Goal: Task Accomplishment & Management: Complete application form

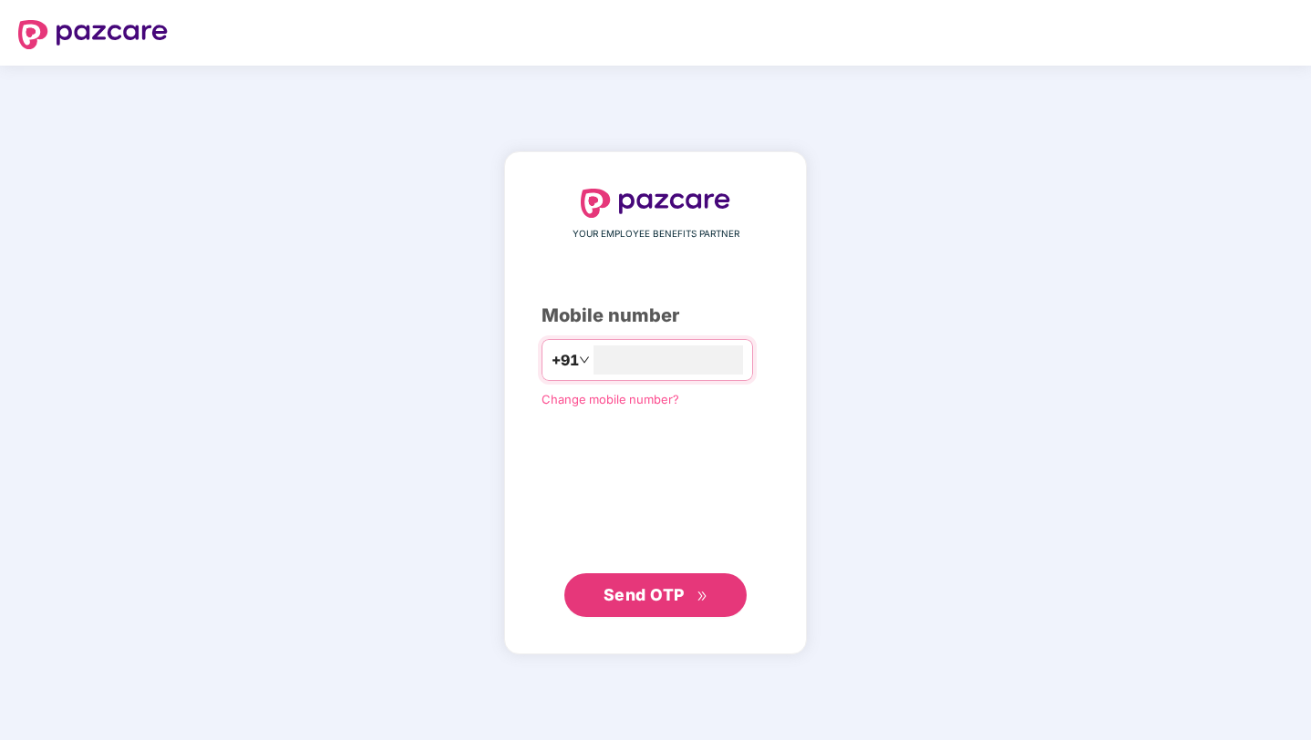
type input "**********"
click at [662, 605] on span "Send OTP" at bounding box center [656, 596] width 105 height 26
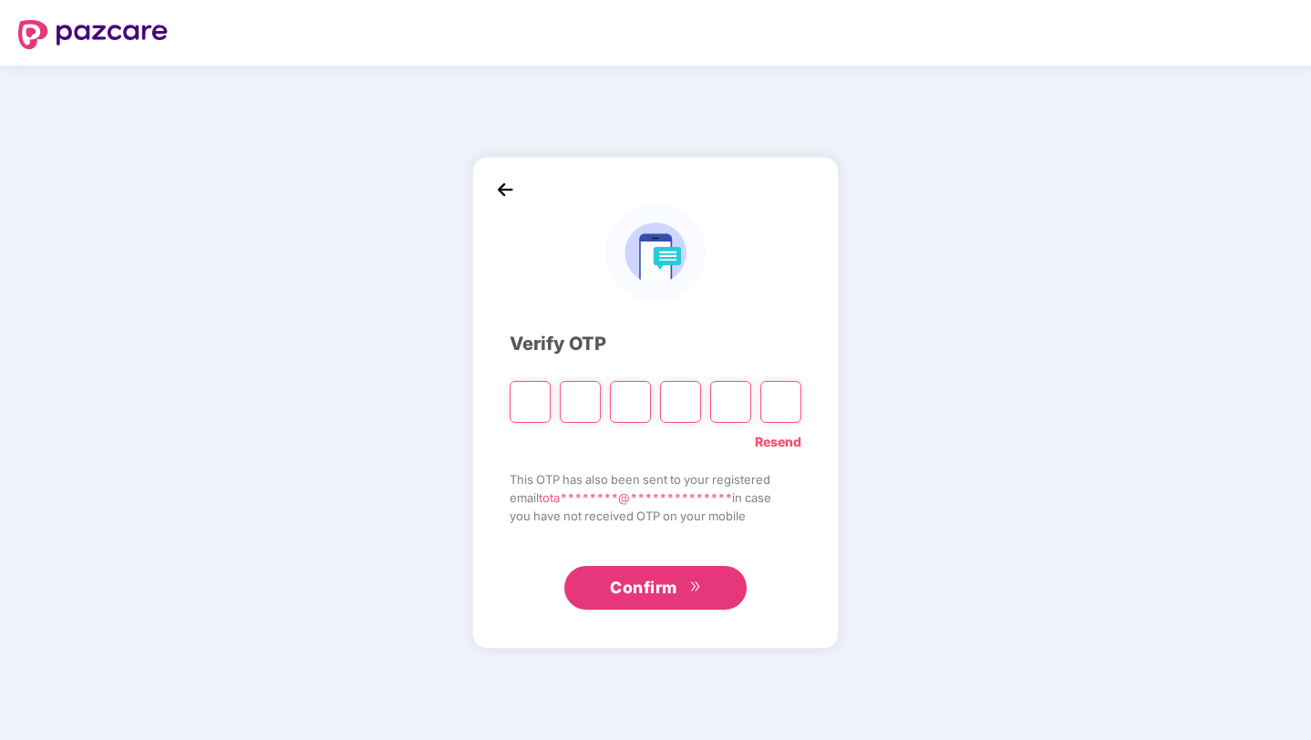
type input "*"
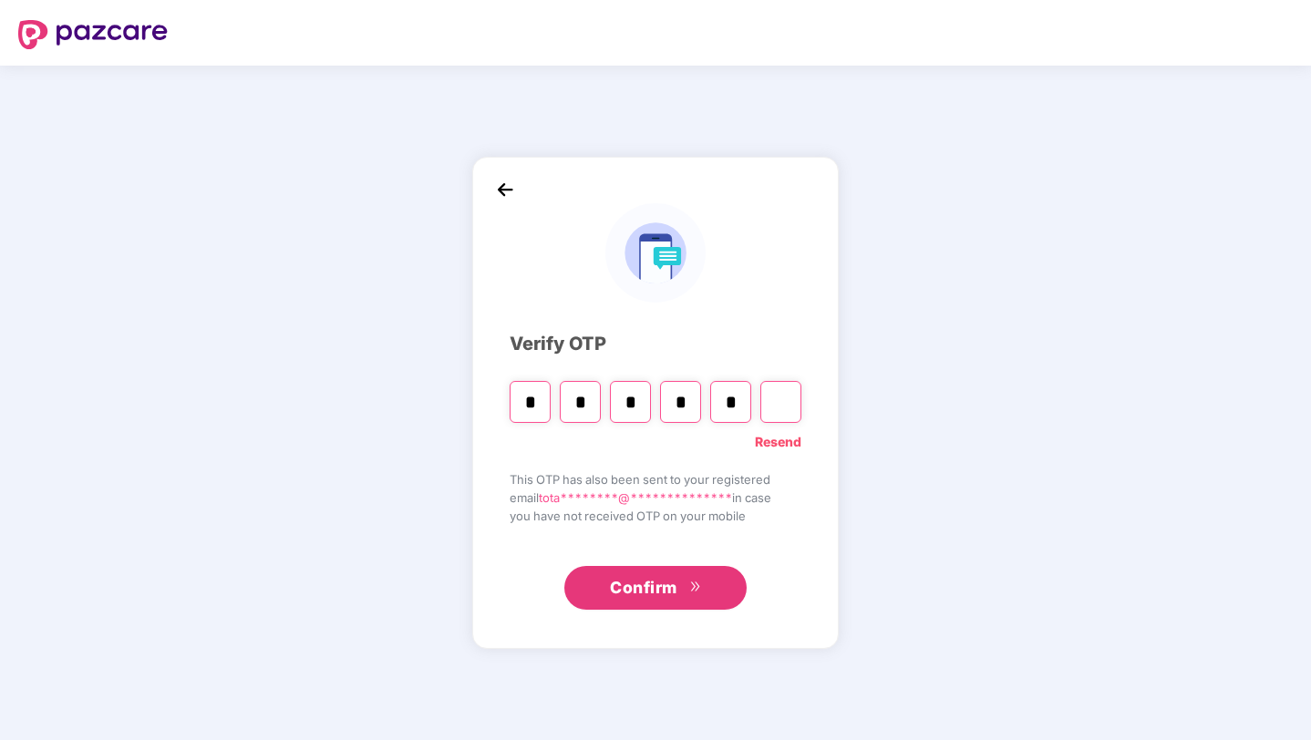
type input "*"
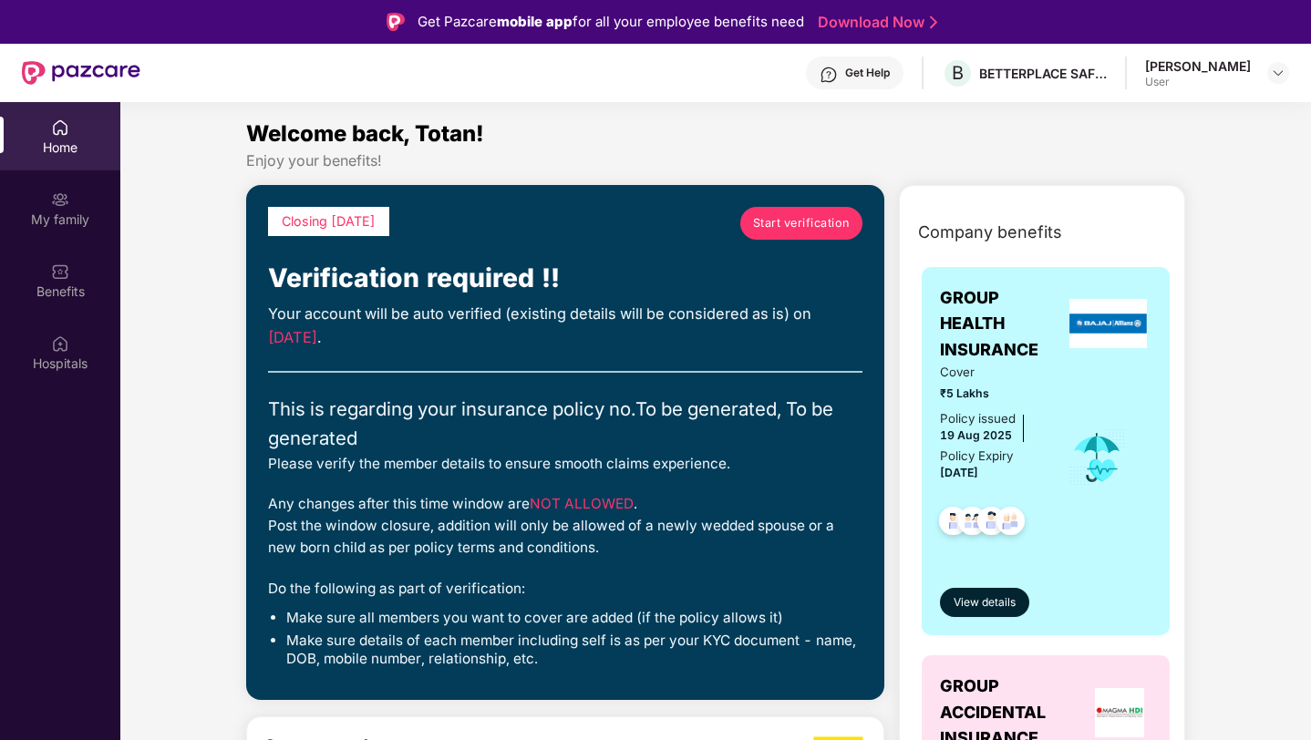
click at [809, 221] on span "Start verification" at bounding box center [801, 223] width 97 height 18
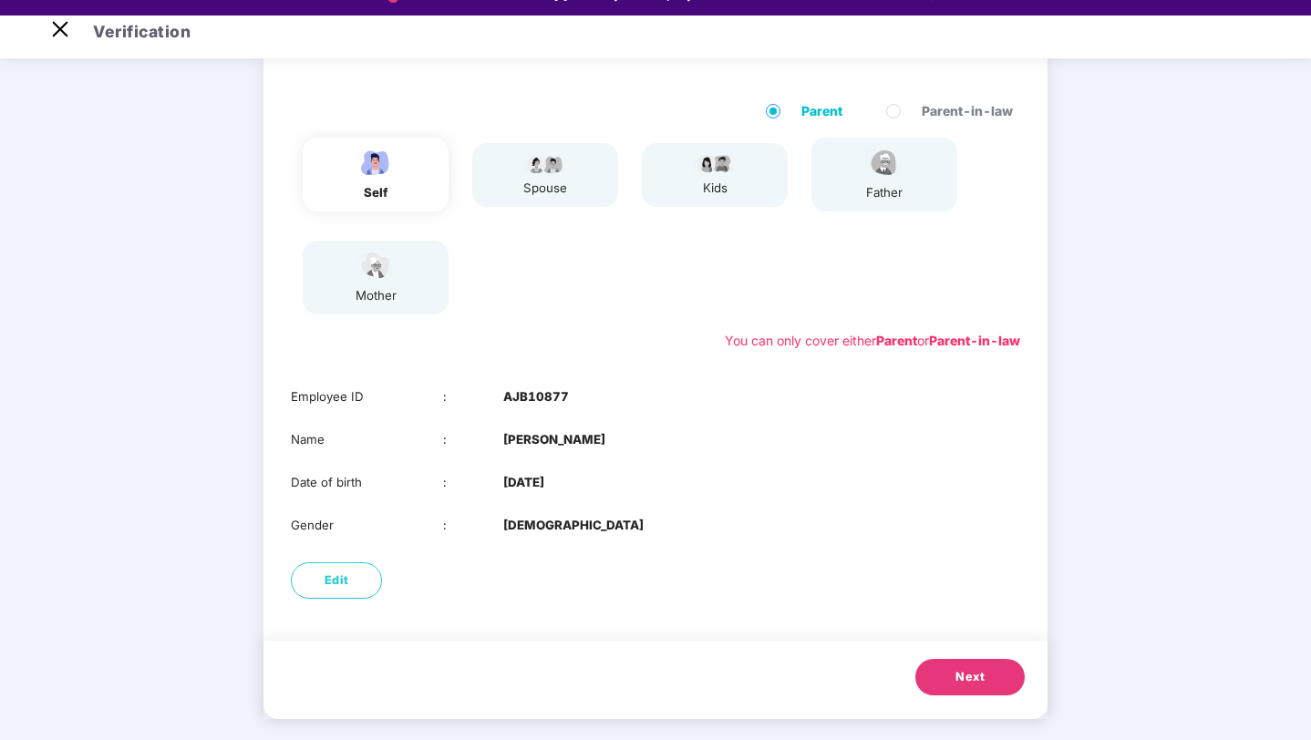
scroll to position [44, 0]
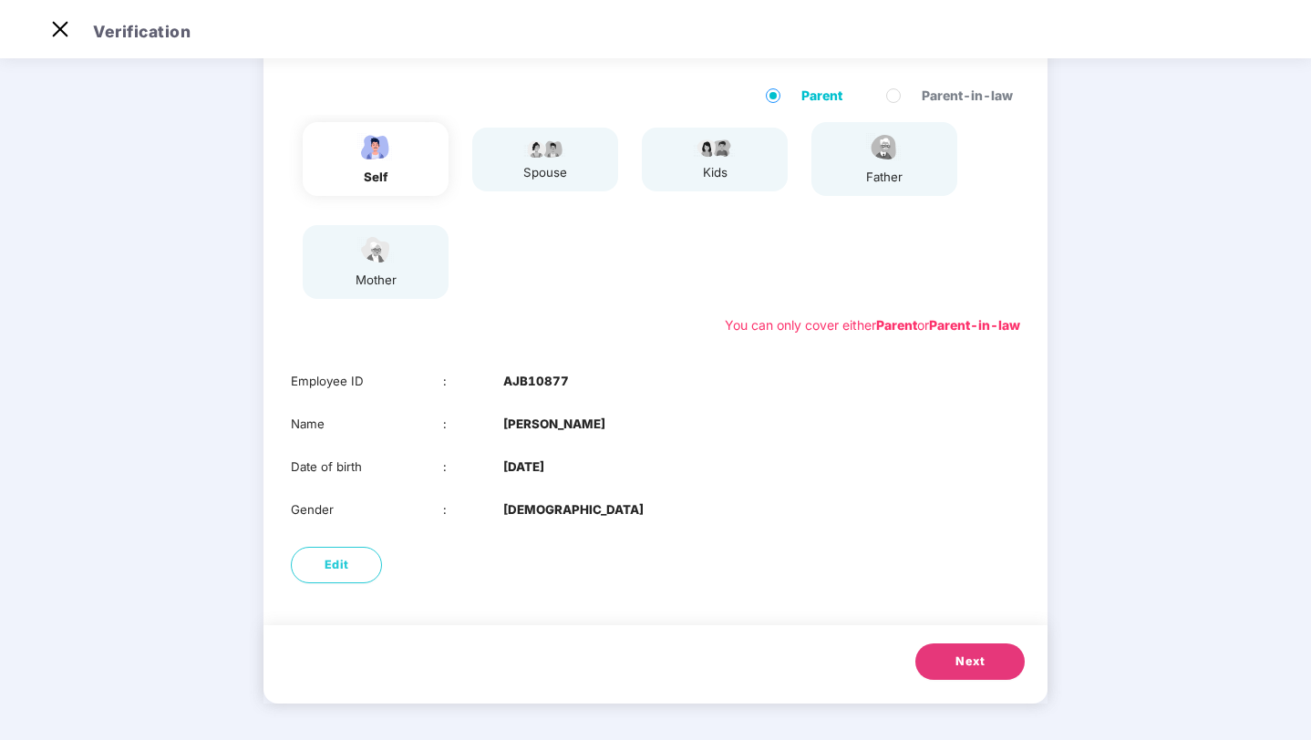
click at [977, 661] on span "Next" at bounding box center [970, 662] width 29 height 18
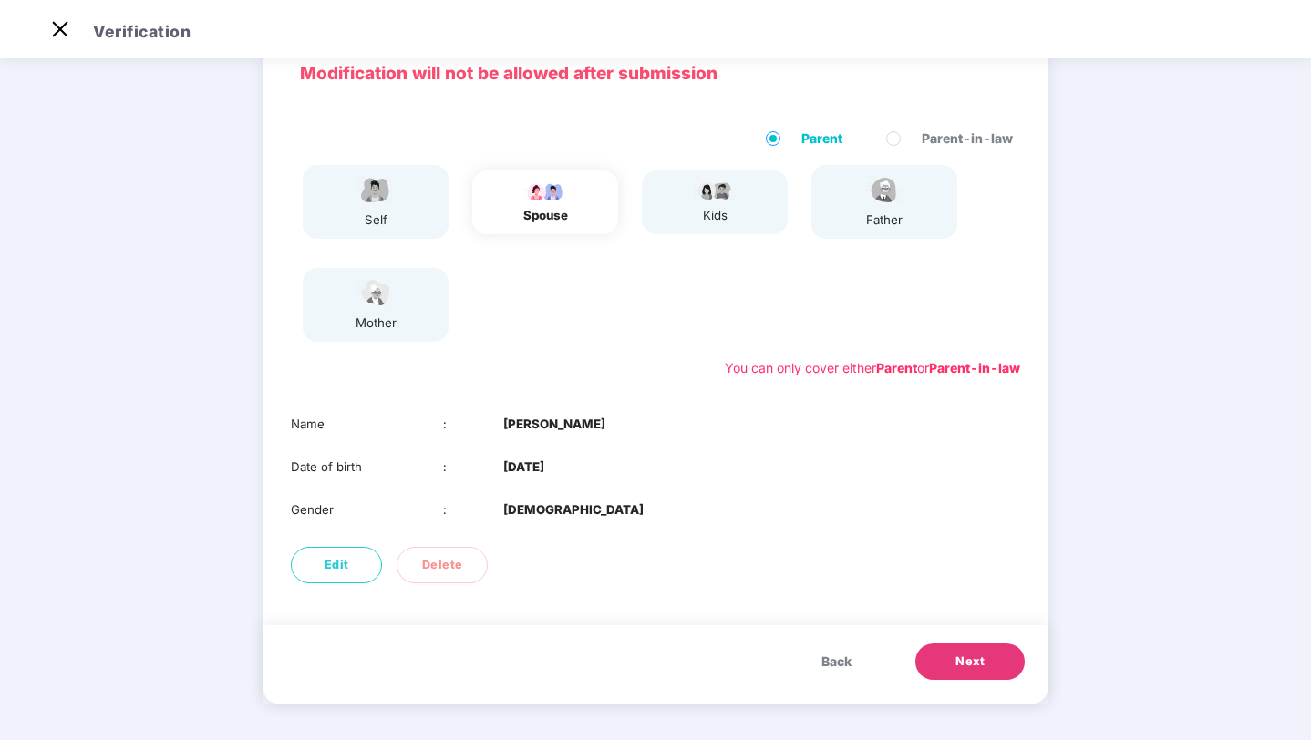
scroll to position [92, 0]
click at [977, 661] on span "Next" at bounding box center [970, 662] width 29 height 18
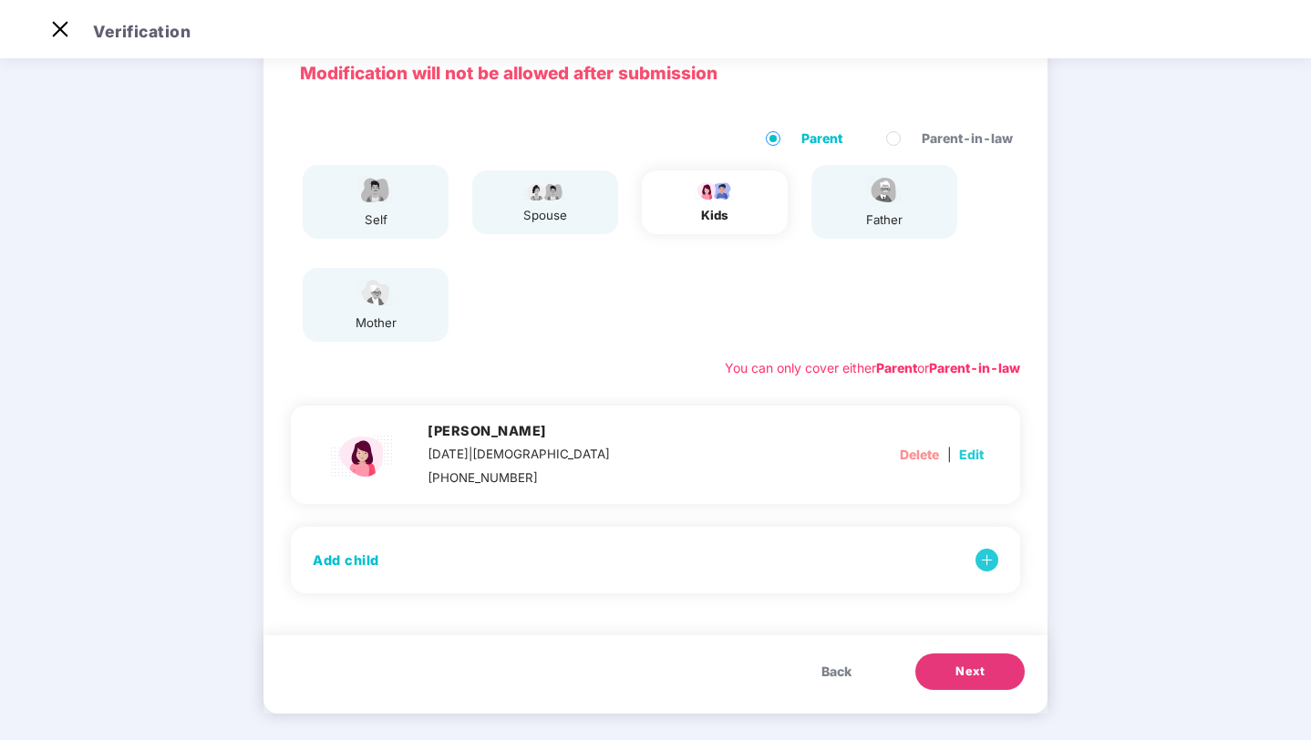
scroll to position [102, 0]
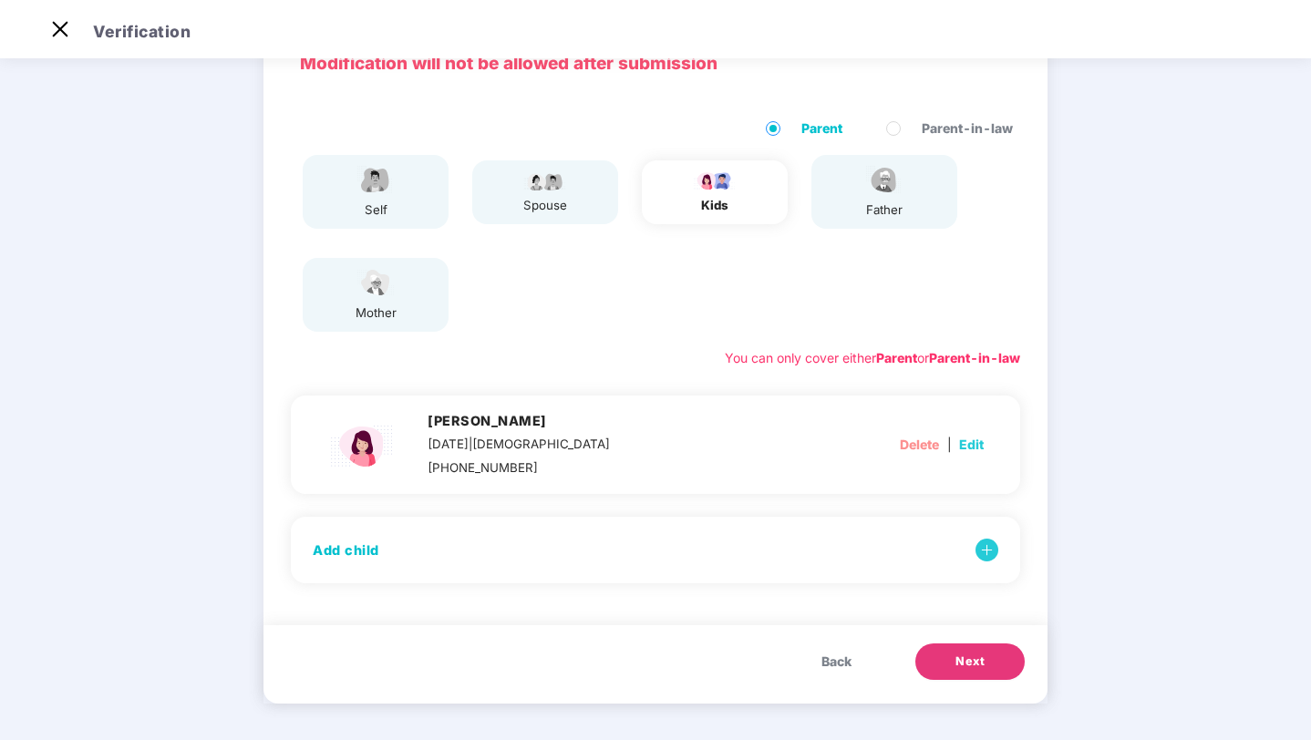
click at [977, 661] on span "Next" at bounding box center [970, 662] width 29 height 18
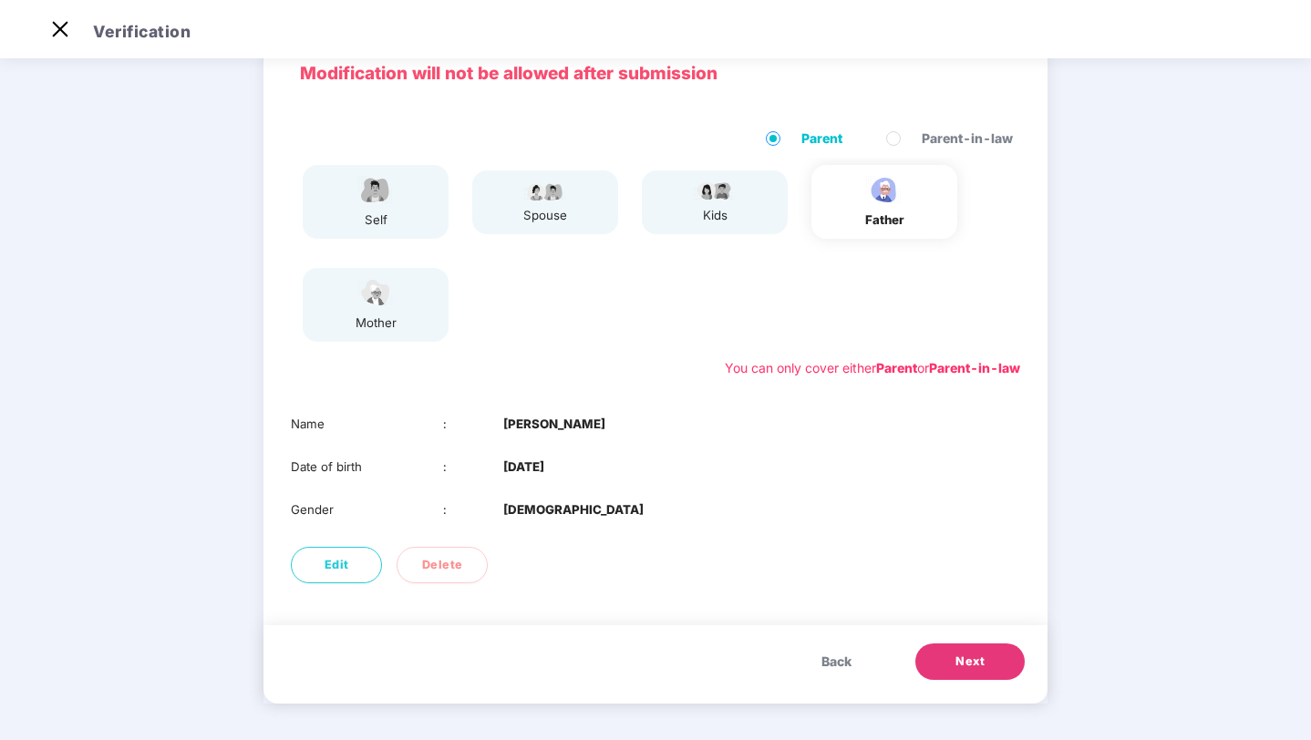
click at [977, 661] on span "Next" at bounding box center [970, 662] width 29 height 18
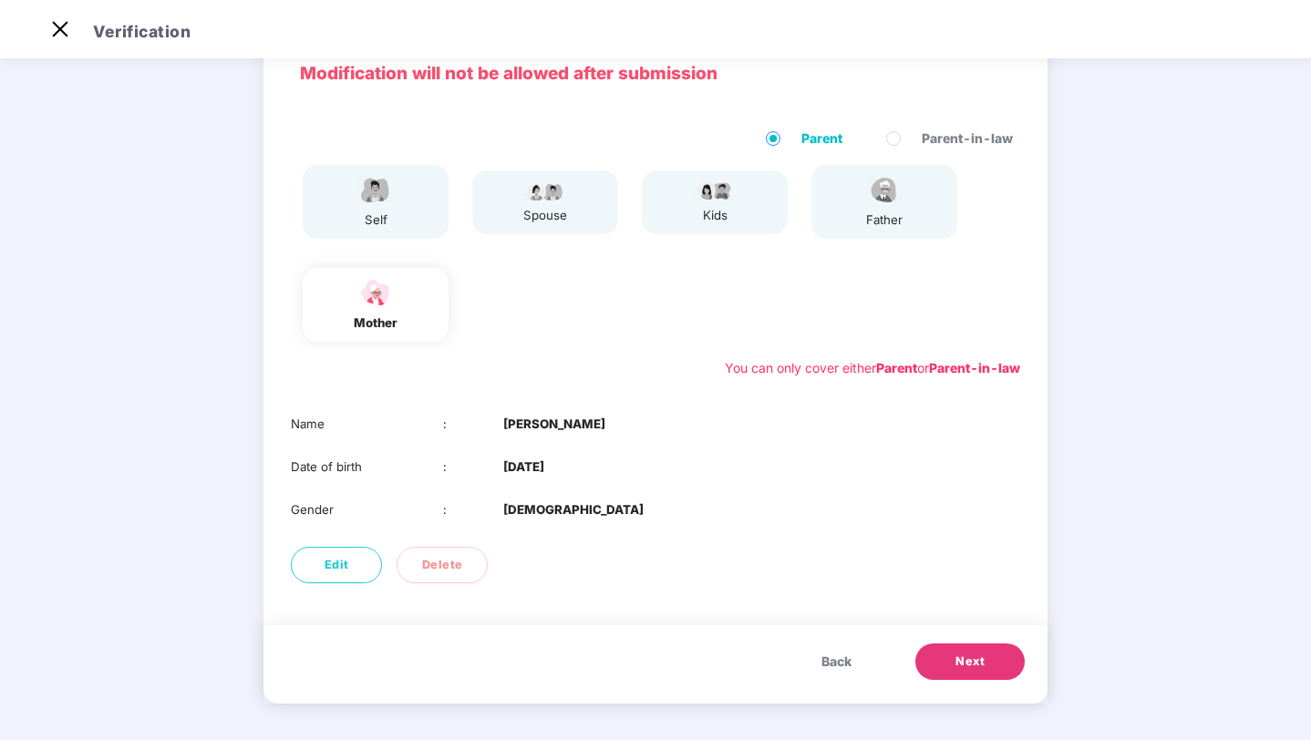
click at [977, 661] on span "Next" at bounding box center [970, 662] width 29 height 18
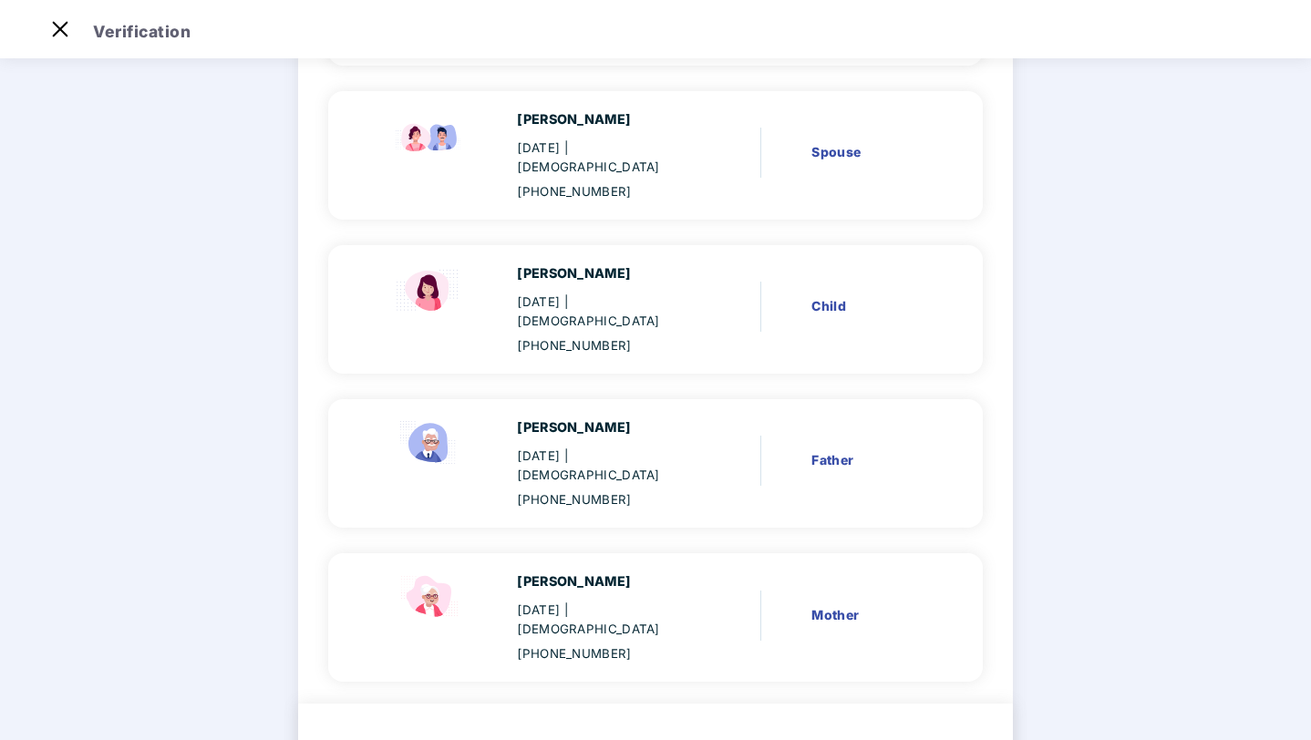
scroll to position [305, 0]
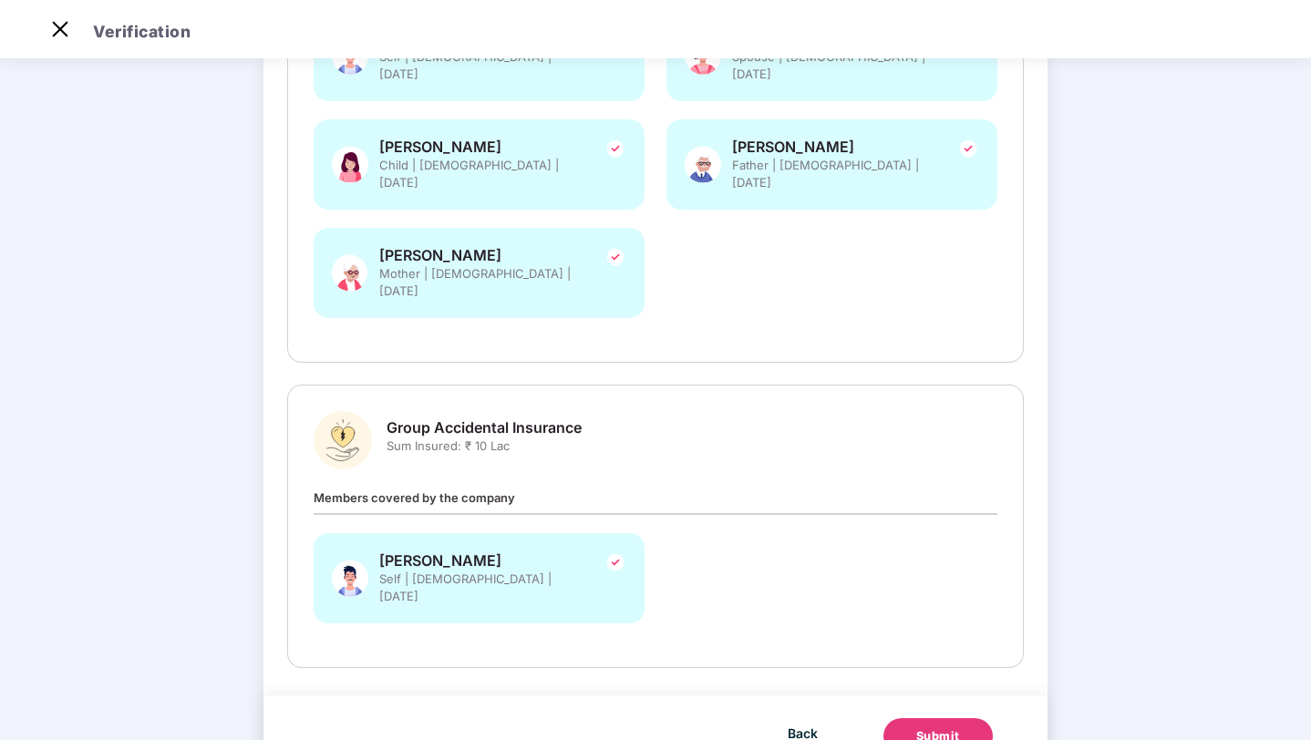
scroll to position [413, 0]
click at [933, 726] on div "Submit" at bounding box center [938, 735] width 44 height 18
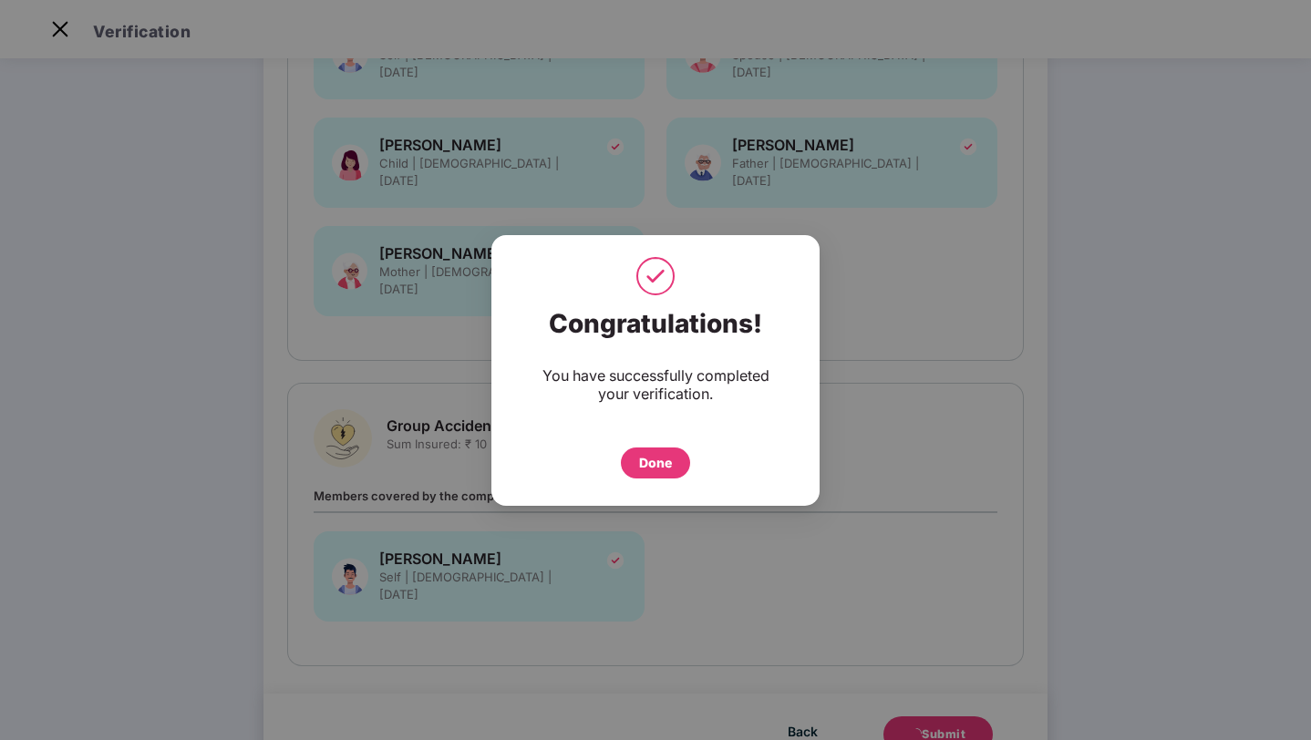
click at [658, 461] on div "Done" at bounding box center [655, 463] width 33 height 20
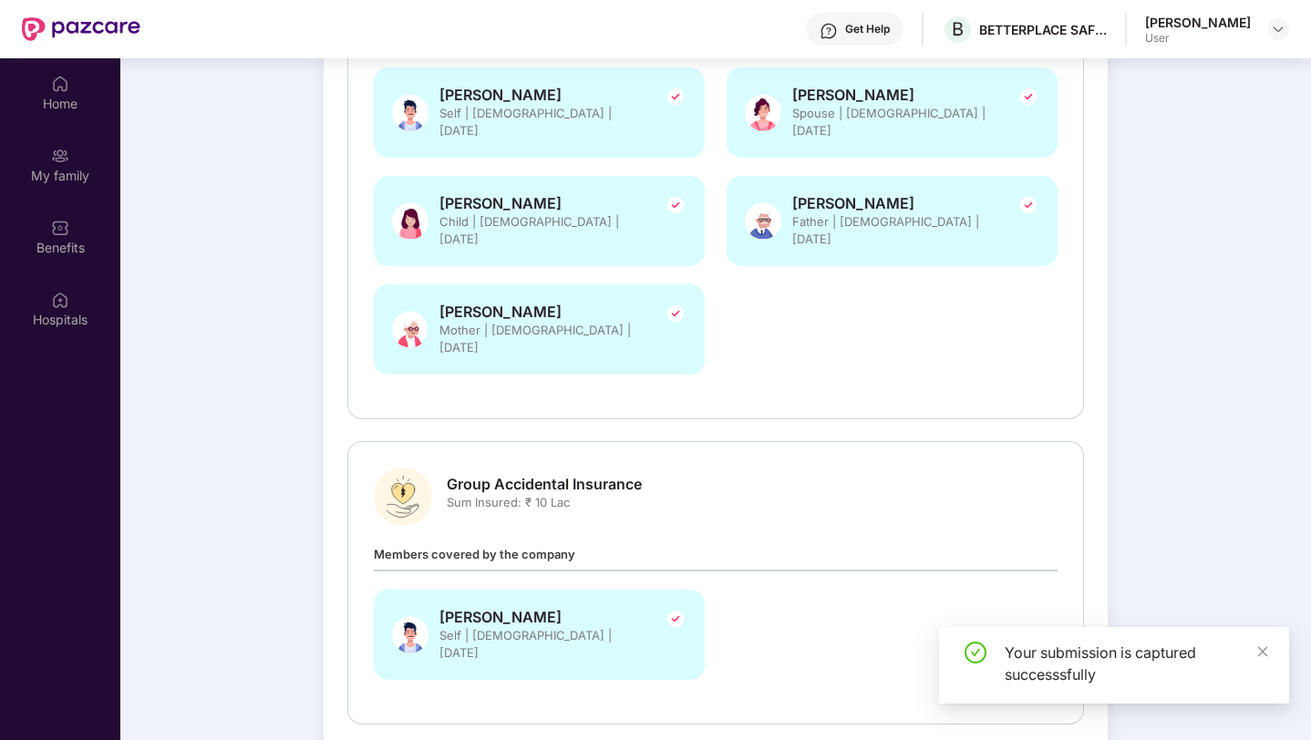
scroll to position [102, 0]
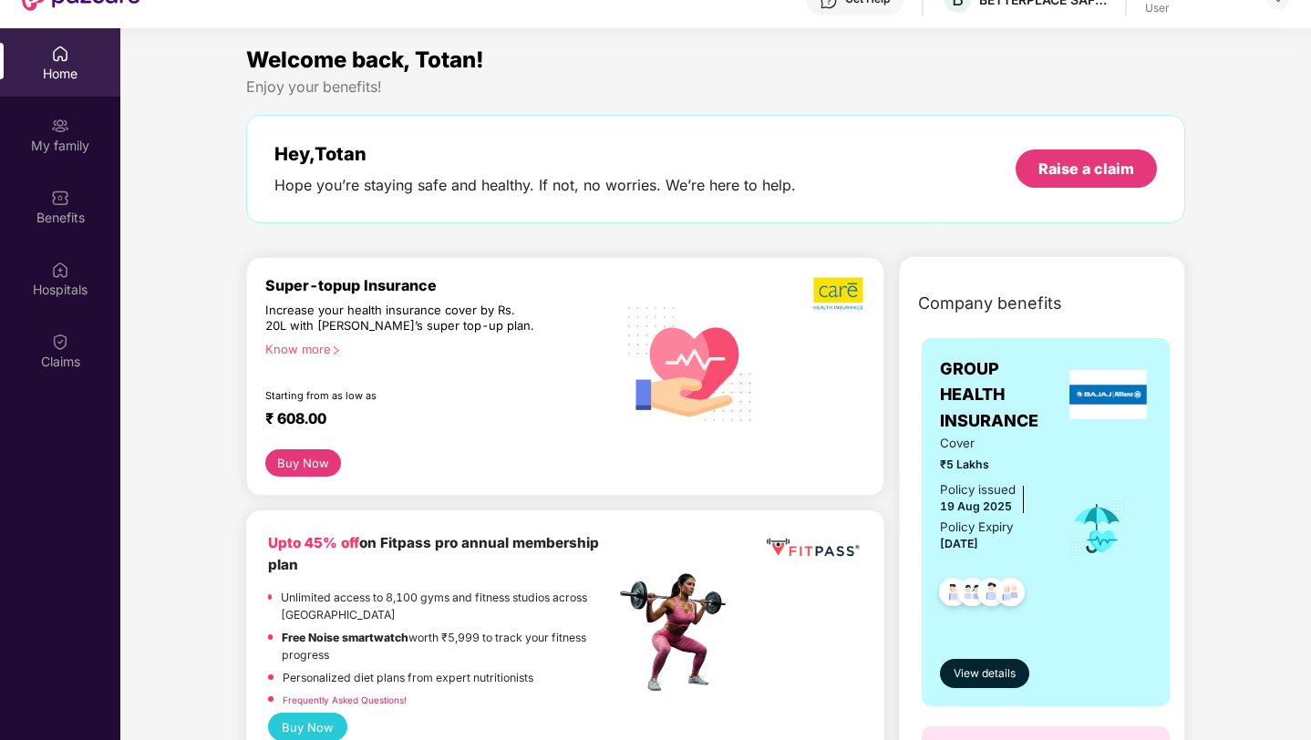
scroll to position [102, 0]
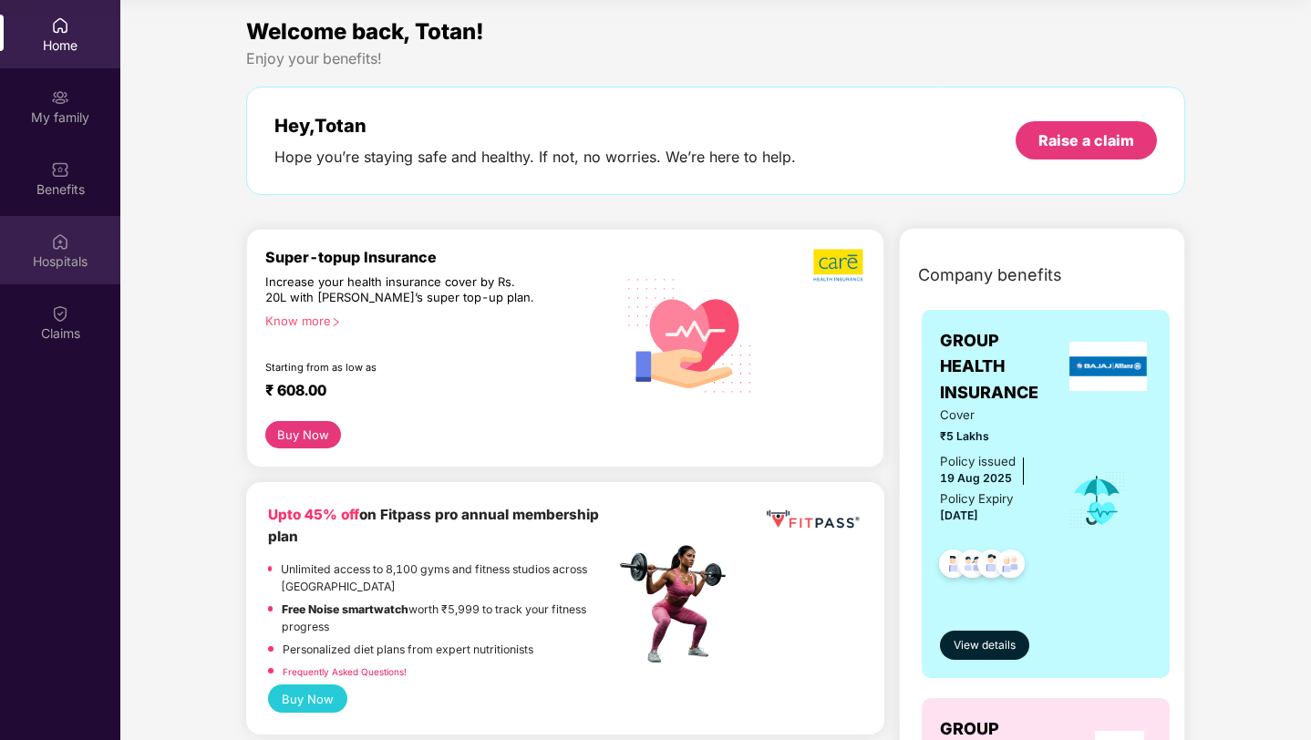
click at [62, 257] on div "Hospitals" at bounding box center [60, 262] width 120 height 18
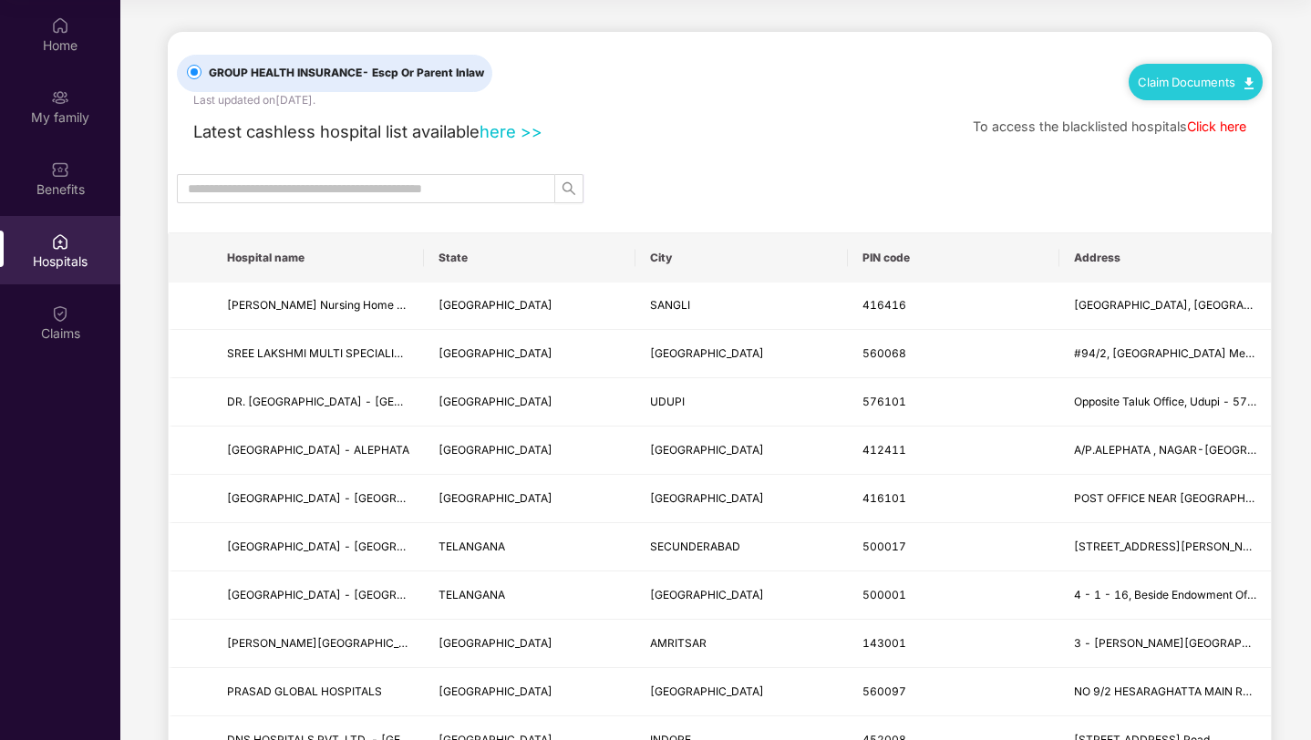
click at [511, 129] on link "here >>" at bounding box center [511, 131] width 63 height 20
click at [1205, 125] on link "Click here" at bounding box center [1216, 127] width 59 height 16
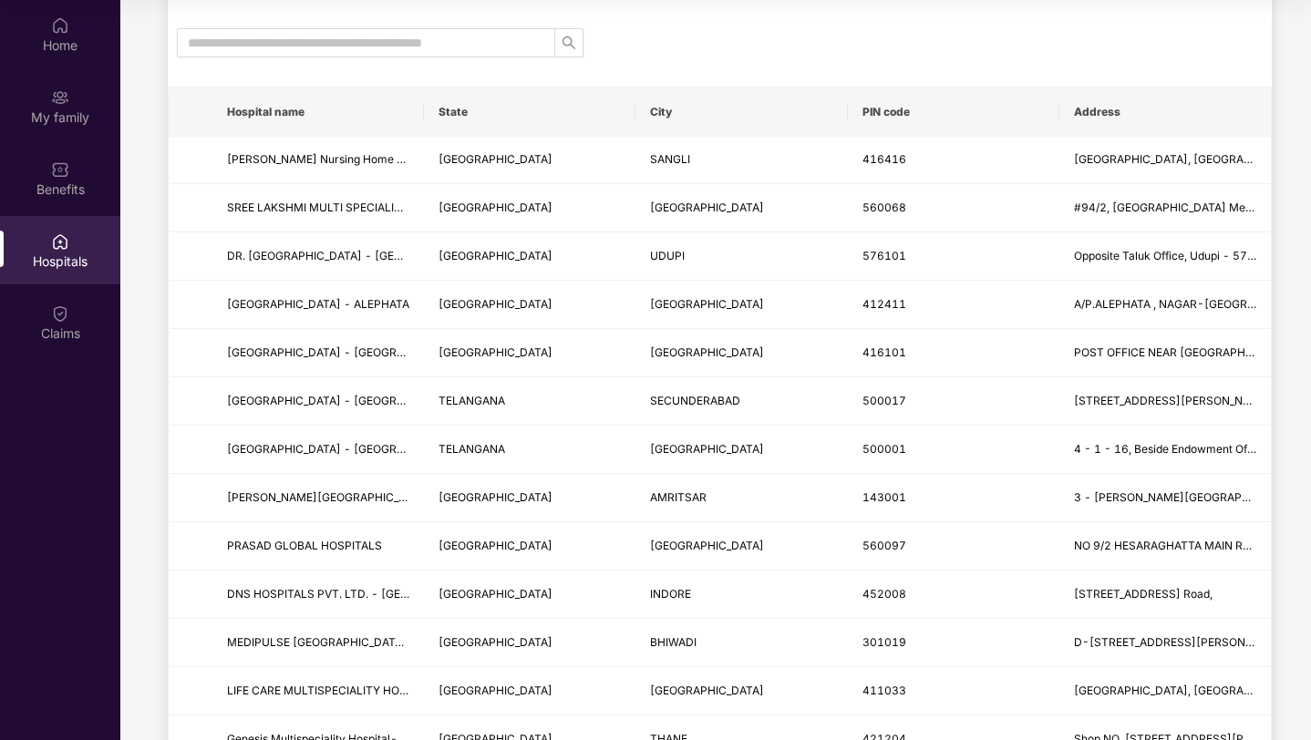
scroll to position [109, 0]
